Goal: Navigation & Orientation: Find specific page/section

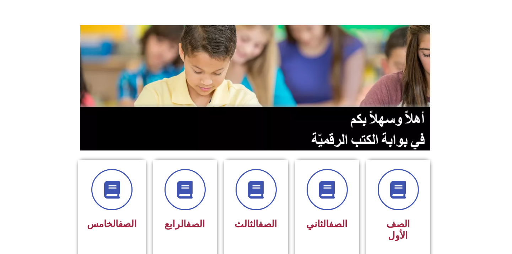
scroll to position [158, 0]
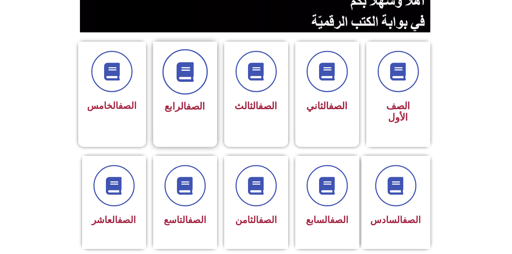
click at [179, 75] on icon at bounding box center [185, 72] width 20 height 20
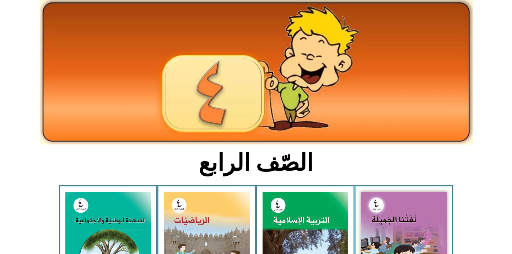
scroll to position [197, 0]
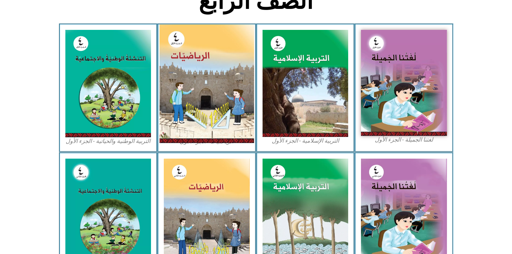
click at [202, 81] on img at bounding box center [207, 84] width 95 height 118
click at [209, 82] on img at bounding box center [207, 84] width 95 height 118
click at [204, 94] on img at bounding box center [207, 84] width 95 height 118
click at [198, 96] on img at bounding box center [207, 84] width 95 height 118
click at [204, 92] on img at bounding box center [207, 84] width 95 height 118
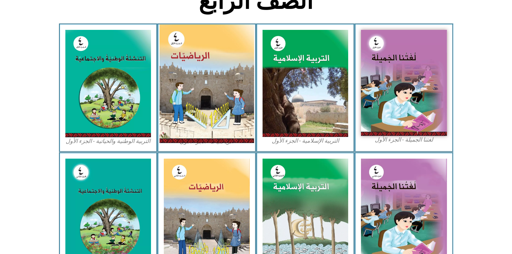
click at [204, 92] on img at bounding box center [207, 84] width 95 height 118
click at [190, 105] on img at bounding box center [207, 84] width 95 height 118
click at [193, 105] on img at bounding box center [207, 84] width 95 height 118
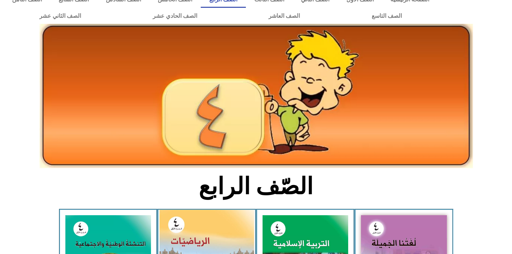
scroll to position [0, 0]
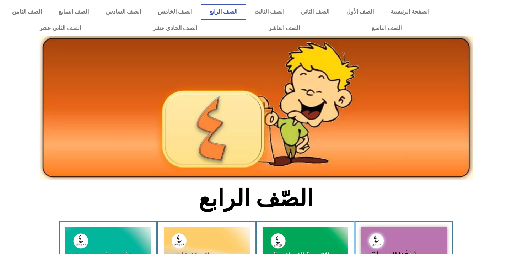
click at [246, 13] on link "الصف الرابع" at bounding box center [223, 12] width 45 height 16
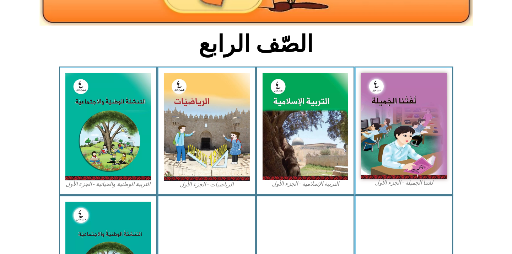
scroll to position [158, 0]
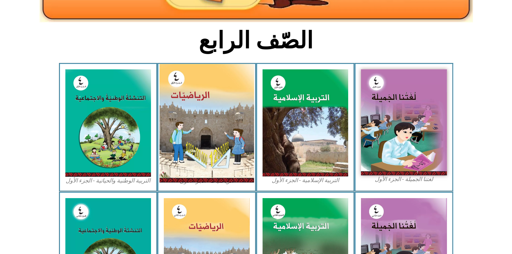
click at [191, 133] on img at bounding box center [207, 123] width 95 height 118
click at [204, 134] on img at bounding box center [207, 123] width 95 height 118
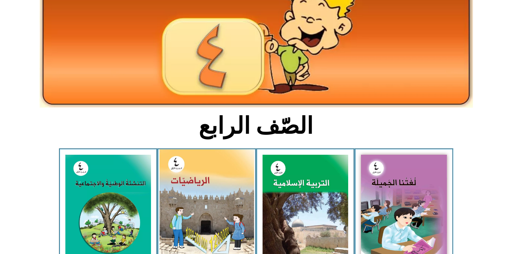
scroll to position [118, 0]
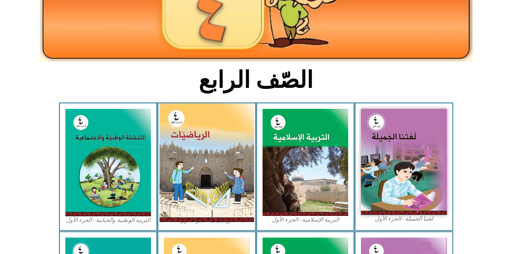
click at [201, 178] on img at bounding box center [207, 162] width 95 height 118
click at [208, 158] on img at bounding box center [207, 162] width 95 height 118
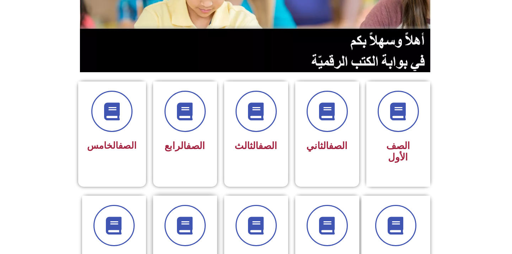
scroll to position [118, 0]
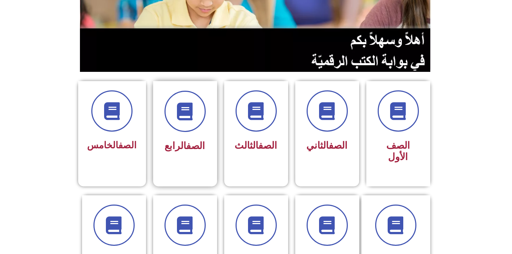
click at [190, 131] on div at bounding box center [185, 111] width 45 height 41
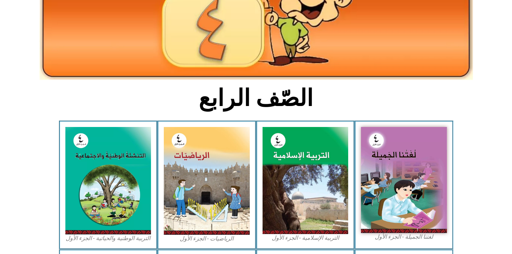
scroll to position [118, 0]
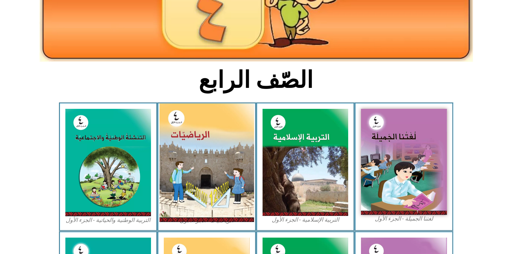
click at [215, 195] on img at bounding box center [207, 162] width 95 height 118
click at [197, 182] on img at bounding box center [207, 162] width 95 height 118
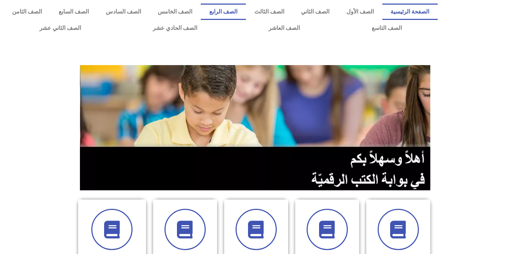
click at [246, 15] on link "الصف الرابع" at bounding box center [223, 12] width 45 height 16
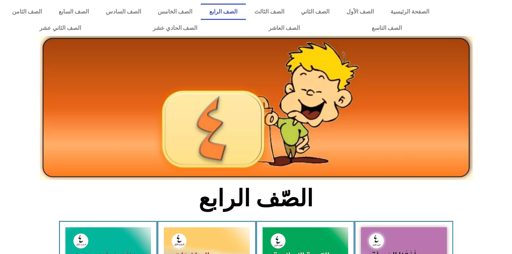
scroll to position [197, 0]
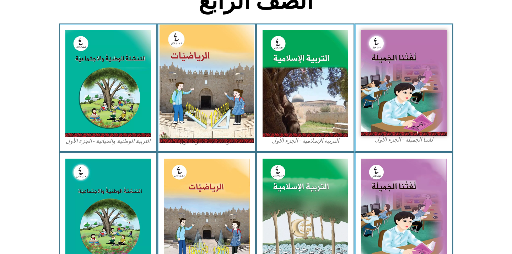
click at [203, 108] on img at bounding box center [207, 84] width 95 height 118
click at [221, 96] on img at bounding box center [207, 84] width 95 height 118
click at [207, 90] on img at bounding box center [207, 84] width 95 height 118
click at [213, 91] on img at bounding box center [207, 84] width 95 height 118
click at [198, 91] on img at bounding box center [207, 84] width 95 height 118
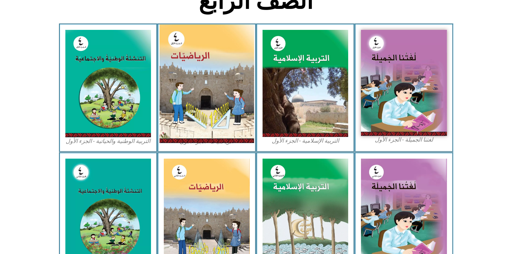
click at [198, 91] on img at bounding box center [207, 84] width 95 height 118
click at [198, 120] on img at bounding box center [207, 84] width 95 height 118
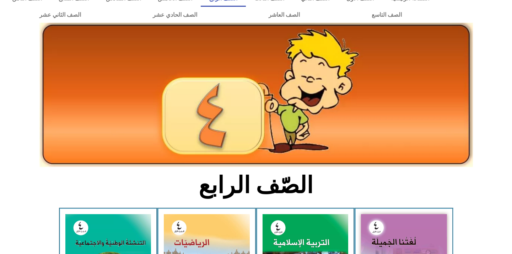
scroll to position [0, 0]
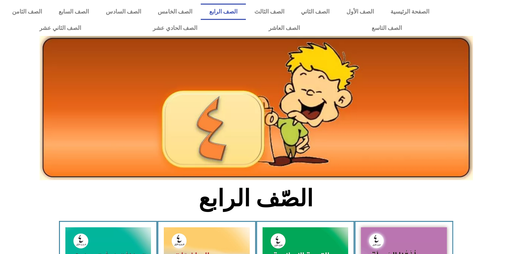
click at [246, 11] on link "الصف الرابع" at bounding box center [223, 12] width 45 height 16
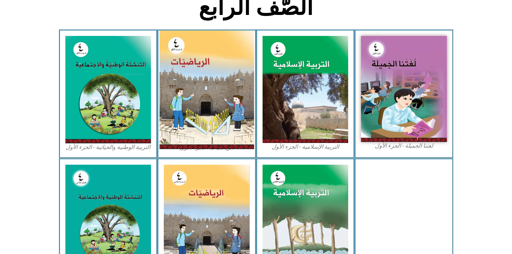
scroll to position [197, 0]
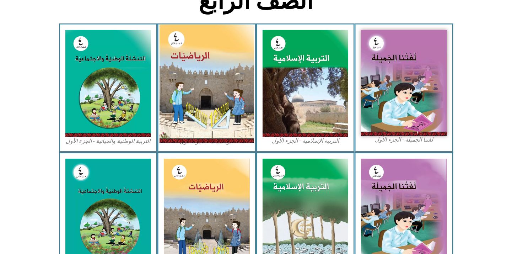
click at [201, 80] on img at bounding box center [207, 84] width 95 height 118
click at [185, 90] on img at bounding box center [207, 84] width 95 height 118
